Goal: Communication & Community: Answer question/provide support

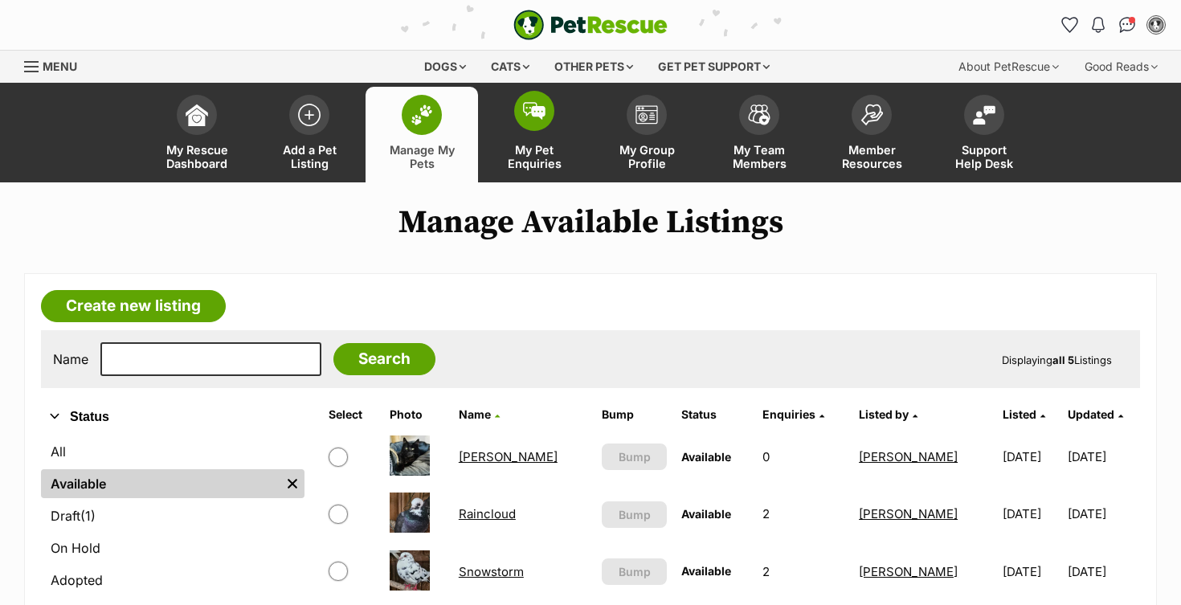
click at [533, 120] on span at bounding box center [534, 111] width 40 height 40
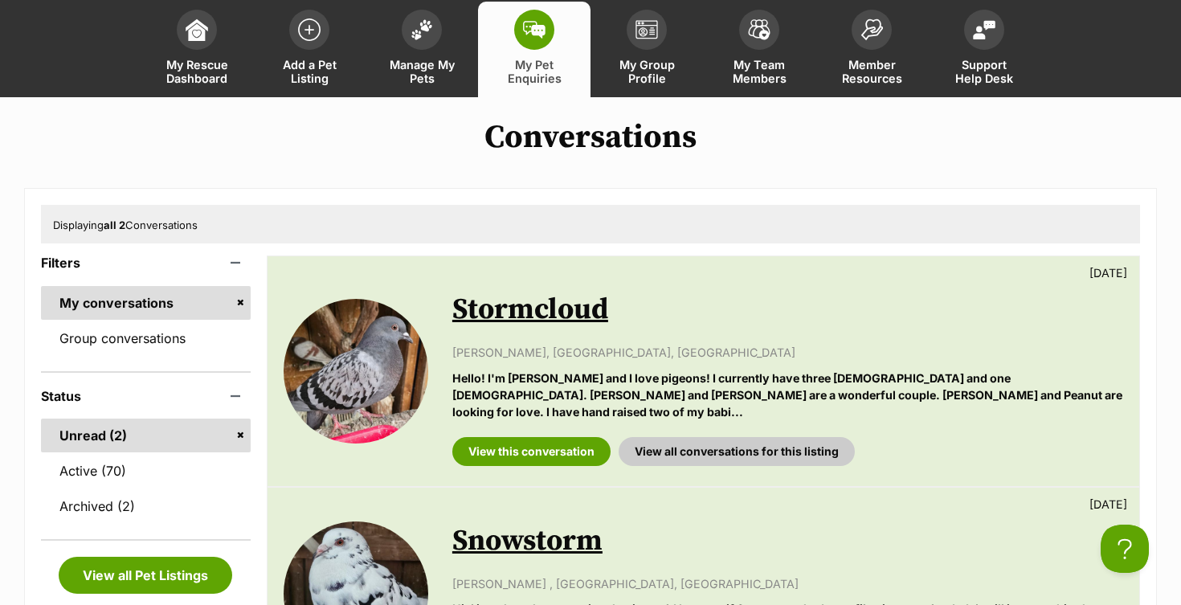
scroll to position [104, 0]
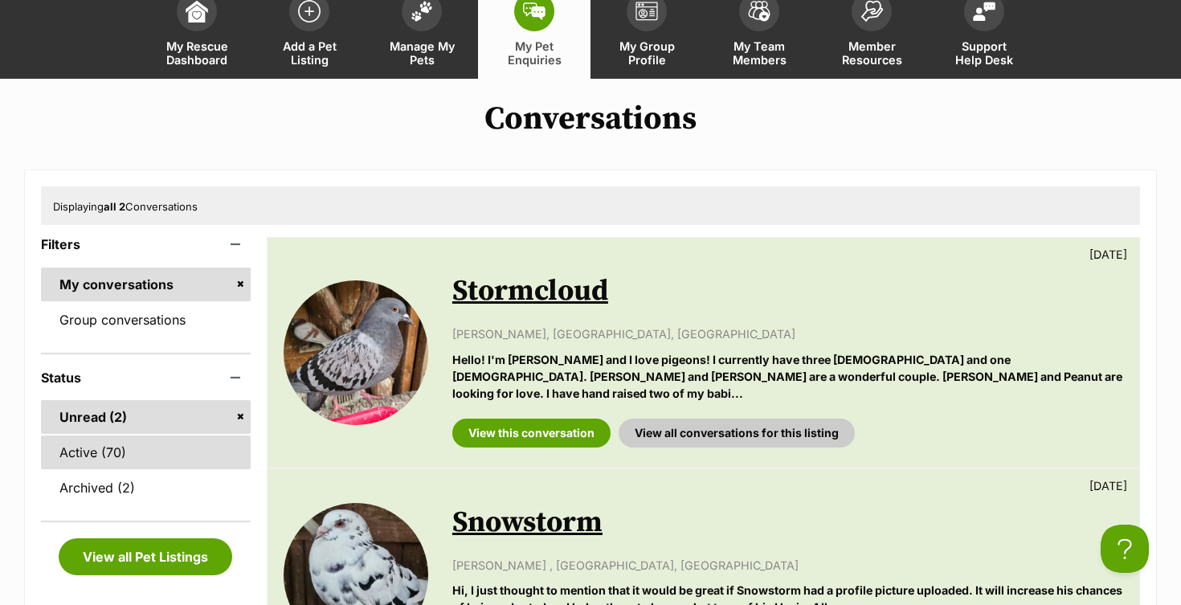
click at [153, 444] on link "Active (70)" at bounding box center [146, 453] width 210 height 34
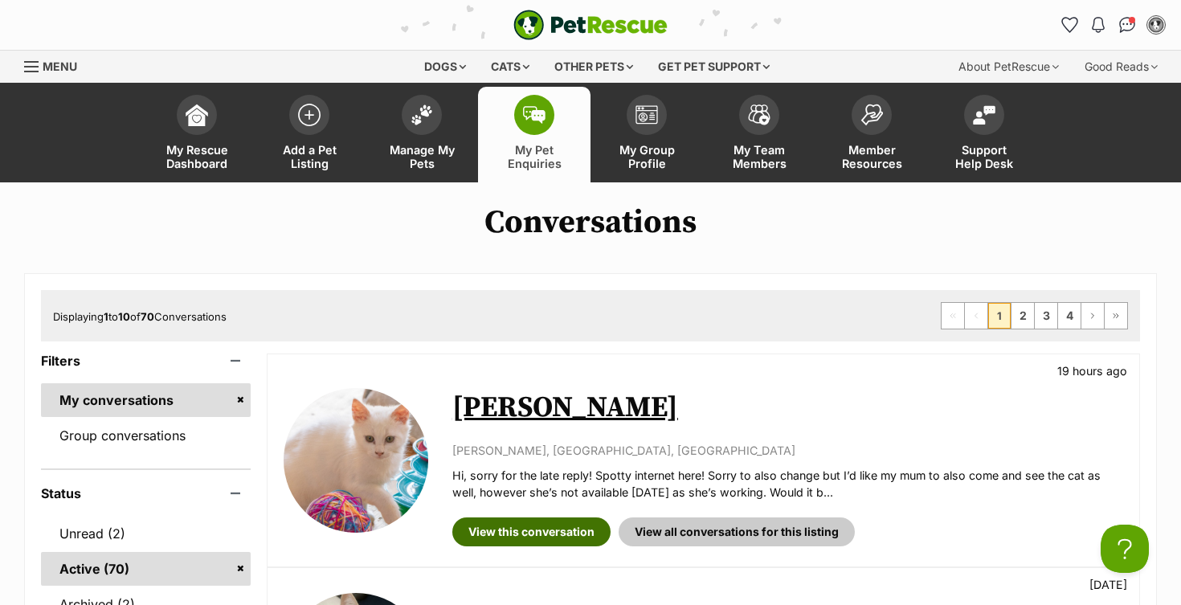
click at [489, 528] on link "View this conversation" at bounding box center [531, 532] width 158 height 29
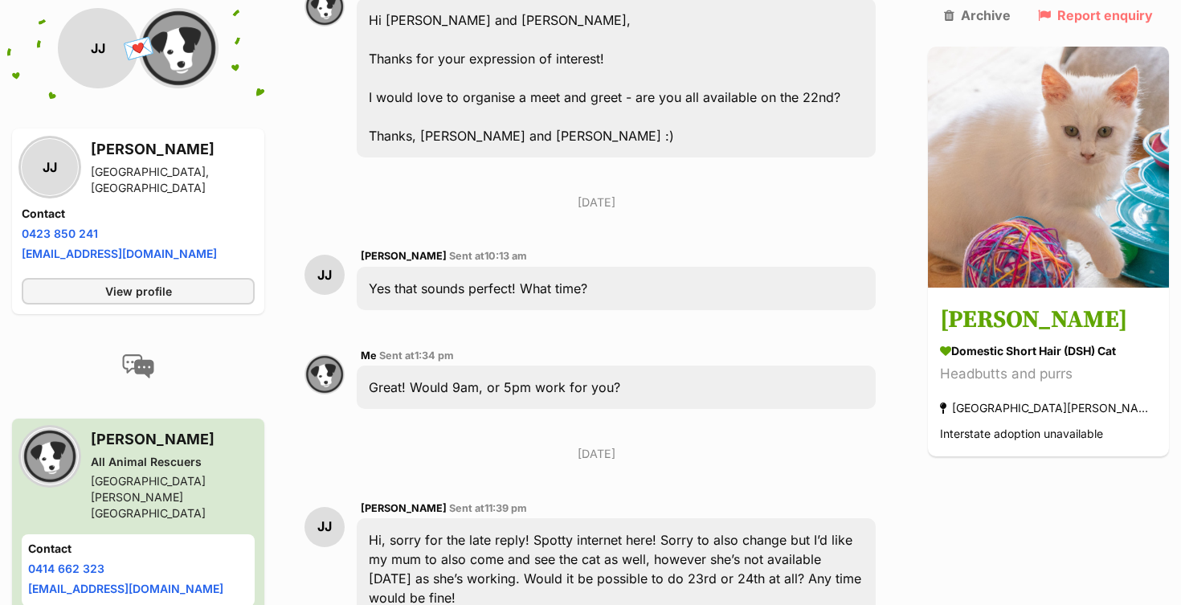
scroll to position [1124, 0]
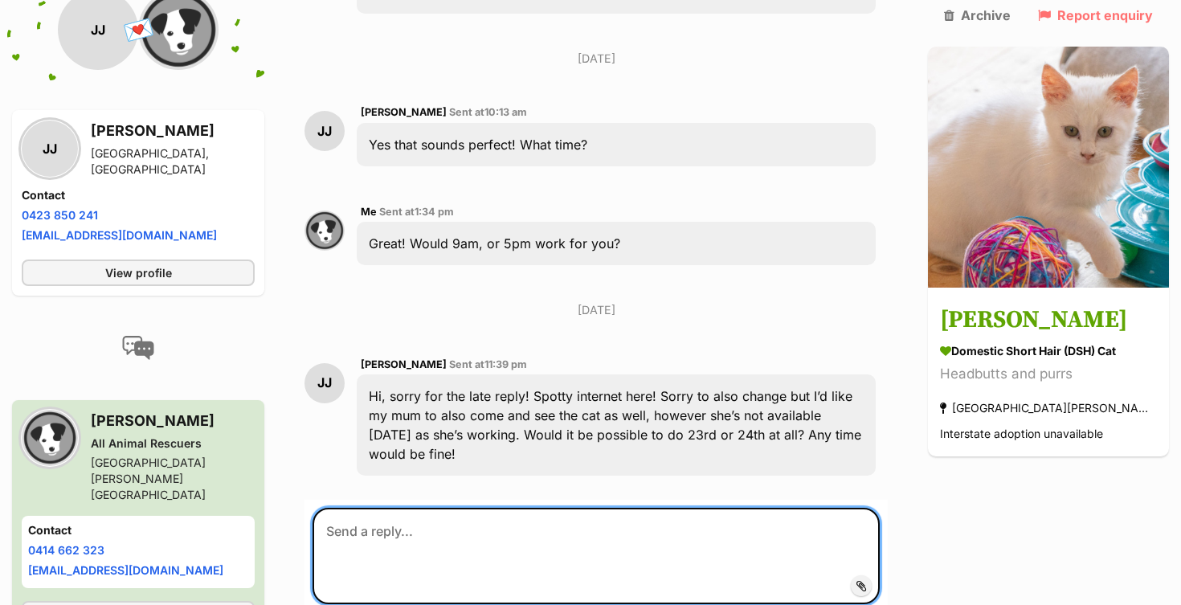
click at [477, 508] on textarea at bounding box center [596, 556] width 567 height 96
type textarea "No worries - does [DATE] morning at 9am work?"
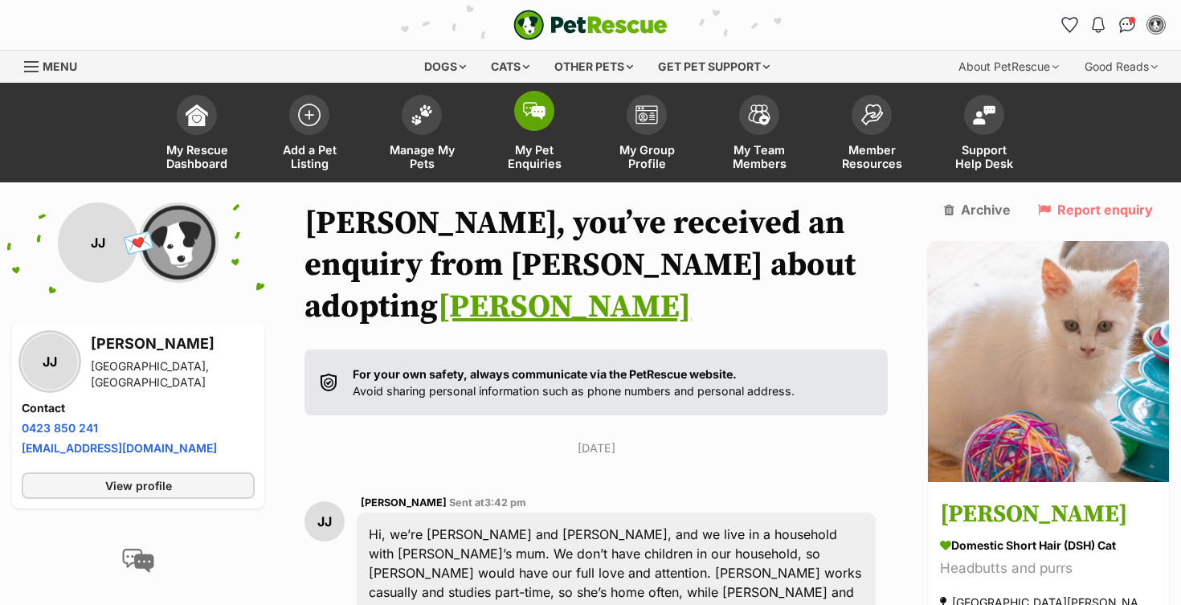
click at [537, 113] on img at bounding box center [534, 111] width 23 height 18
